Goal: Transaction & Acquisition: Register for event/course

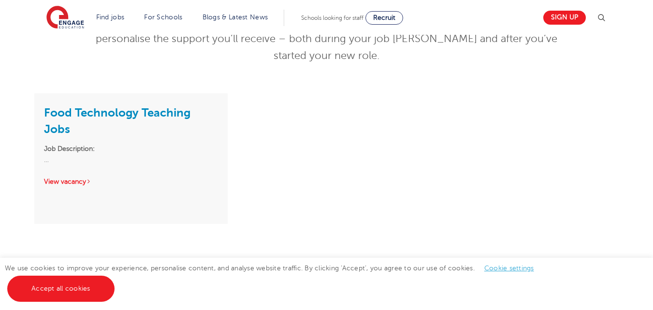
scroll to position [192, 0]
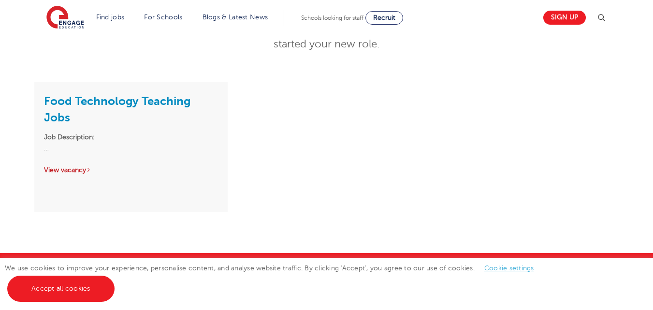
click at [83, 173] on link "View vacancy" at bounding box center [67, 169] width 47 height 7
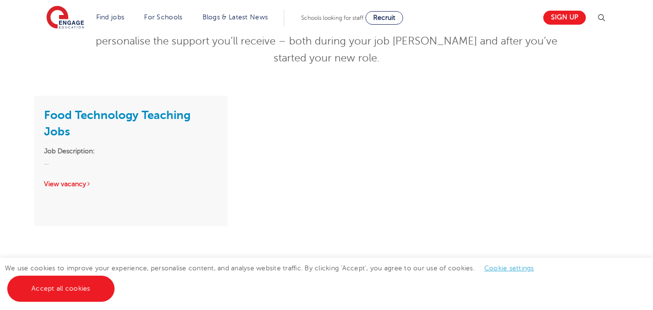
scroll to position [180, 0]
click at [73, 148] on strong "Job Description:" at bounding box center [69, 149] width 51 height 7
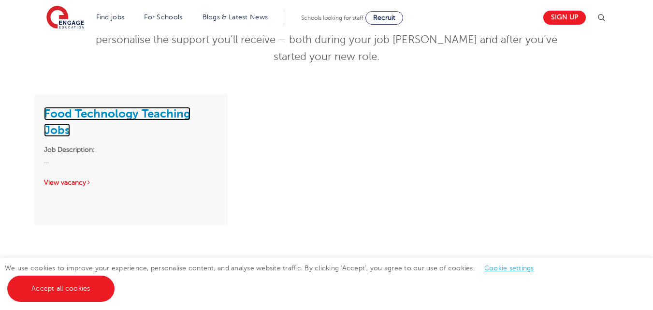
click at [63, 114] on link "Food Technology Teaching Jobs" at bounding box center [117, 122] width 146 height 30
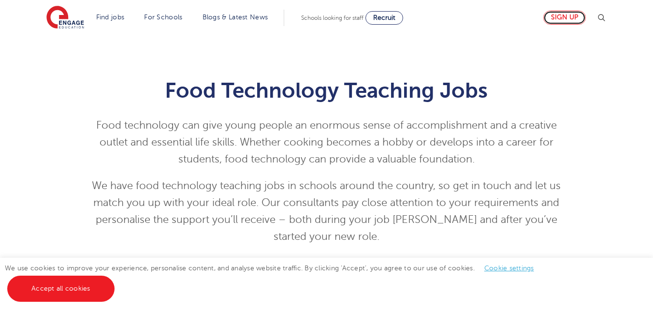
click at [571, 17] on link "Sign up" at bounding box center [564, 18] width 43 height 14
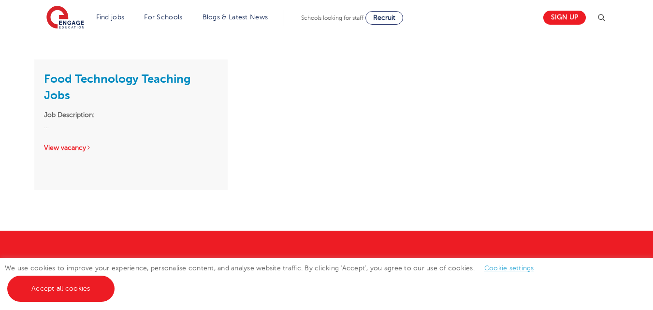
scroll to position [221, 0]
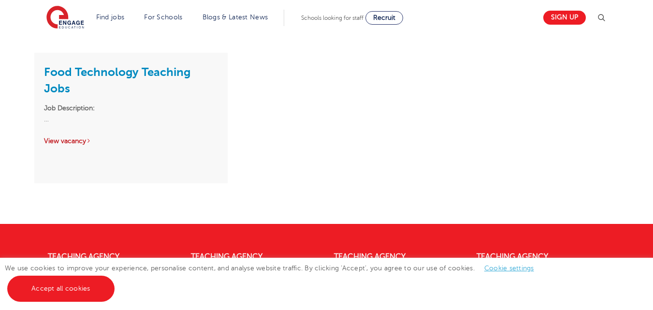
click at [75, 143] on link "View vacancy" at bounding box center [67, 140] width 47 height 7
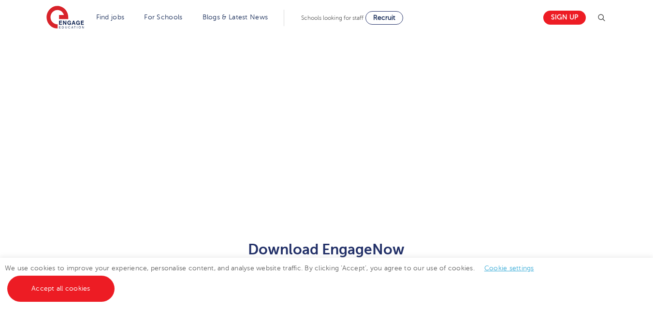
scroll to position [465, 0]
click at [565, 184] on div "Let us know more about you!" at bounding box center [326, 127] width 586 height 524
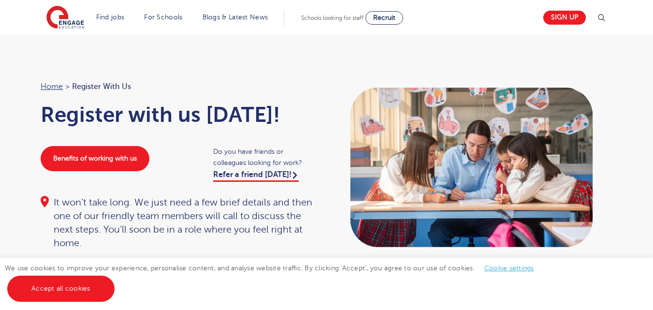
scroll to position [0, 0]
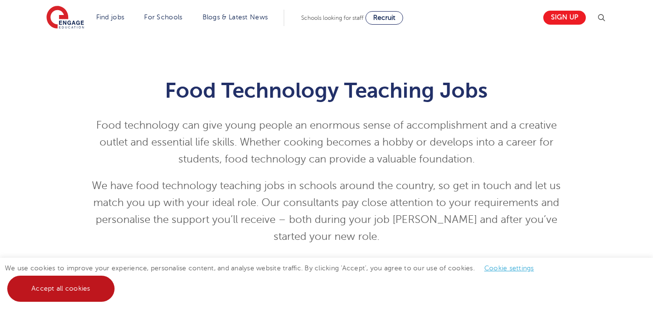
click at [72, 289] on link "Accept all cookies" at bounding box center [60, 288] width 107 height 26
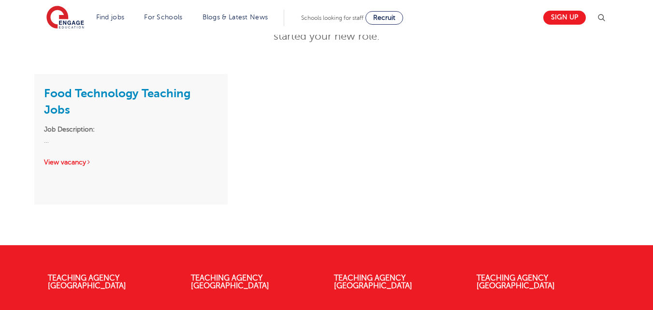
scroll to position [201, 0]
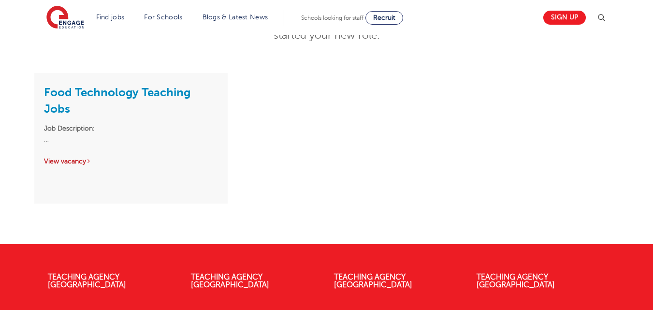
click at [90, 162] on icon at bounding box center [88, 161] width 2 height 7
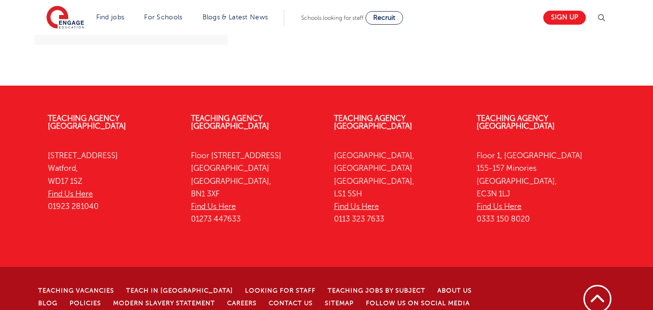
scroll to position [364, 0]
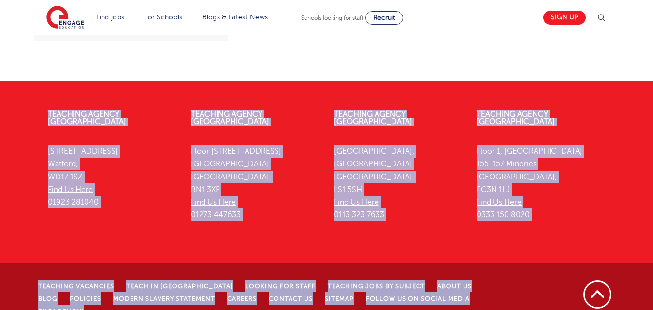
drag, startPoint x: 652, startPoint y: 207, endPoint x: 656, endPoint y: 262, distance: 55.2
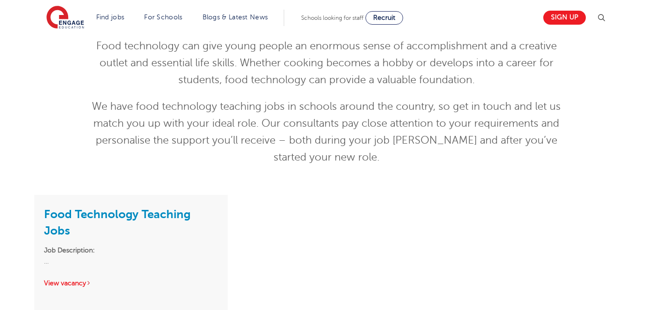
scroll to position [0, 0]
